Goal: Obtain resource: Download file/media

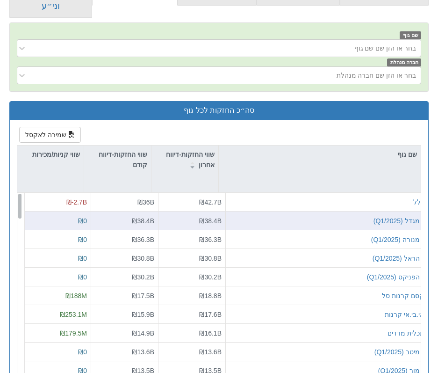
scroll to position [281, 0]
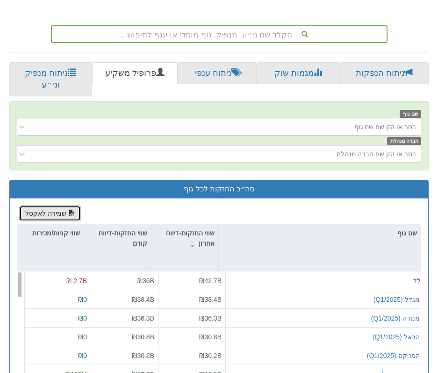
click at [62, 211] on button "שמירה לאקסל" at bounding box center [50, 213] width 62 height 16
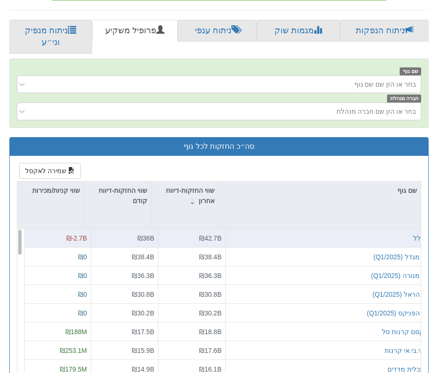
scroll to position [327, 0]
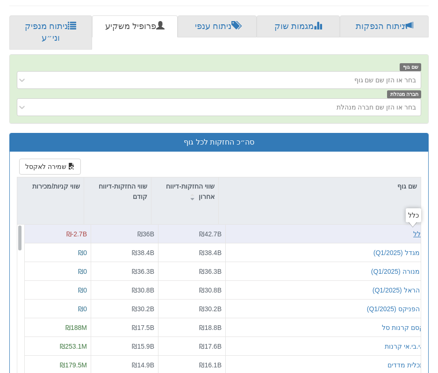
click at [413, 234] on div "כלל" at bounding box center [418, 233] width 11 height 9
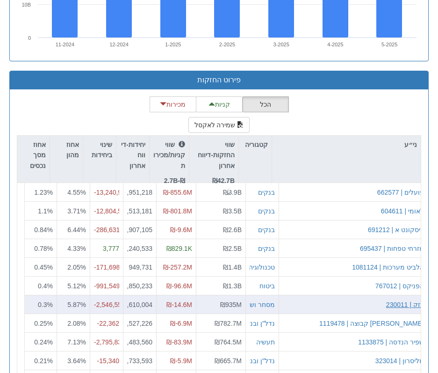
scroll to position [1356, 0]
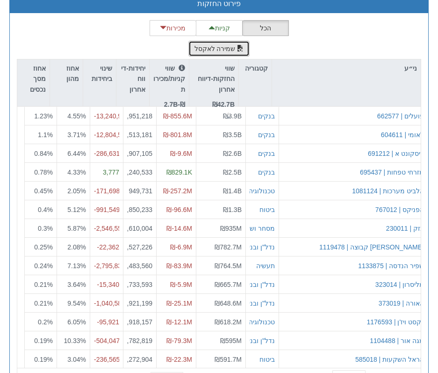
click at [219, 47] on button "שמירה לאקסל" at bounding box center [219, 49] width 62 height 16
